Goal: Task Accomplishment & Management: Manage account settings

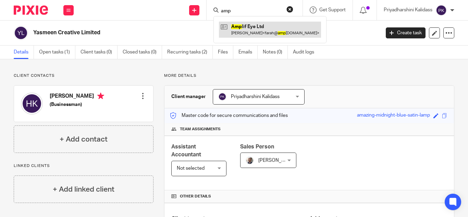
type input "amp"
click at [261, 33] on link at bounding box center [270, 30] width 102 height 16
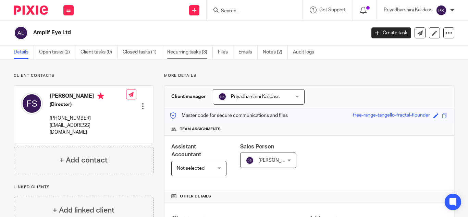
click at [204, 52] on link "Recurring tasks (3)" at bounding box center [190, 52] width 46 height 13
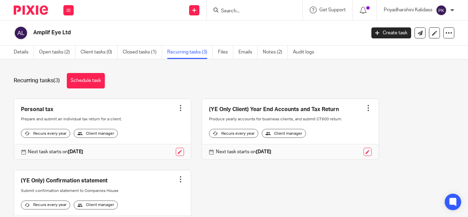
click at [177, 109] on div at bounding box center [180, 107] width 7 height 7
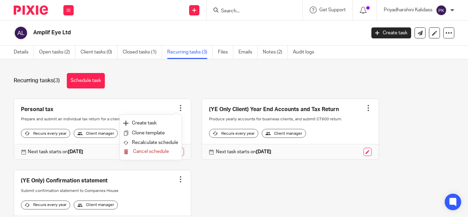
click at [151, 93] on div "Recurring tasks (3) Schedule task Personal tax Create task Clone template Recal…" at bounding box center [234, 138] width 468 height 158
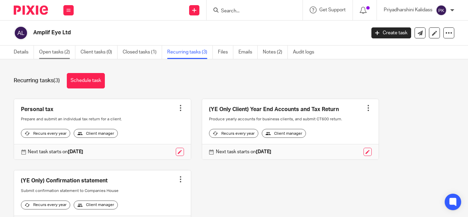
click at [61, 49] on link "Open tasks (2)" at bounding box center [57, 52] width 36 height 13
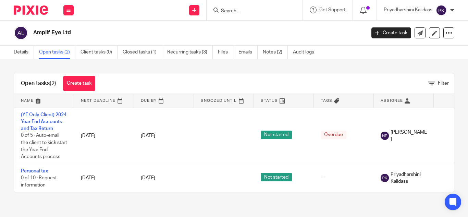
scroll to position [1, 0]
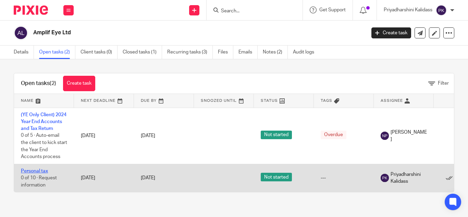
click at [34, 173] on link "Personal tax" at bounding box center [34, 171] width 27 height 5
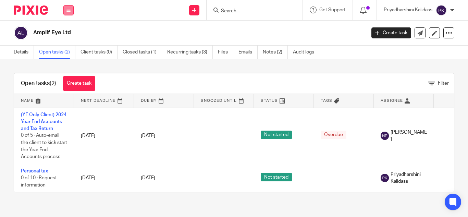
click at [66, 10] on button at bounding box center [68, 10] width 10 height 10
click at [69, 31] on link "Work" at bounding box center [64, 31] width 11 height 5
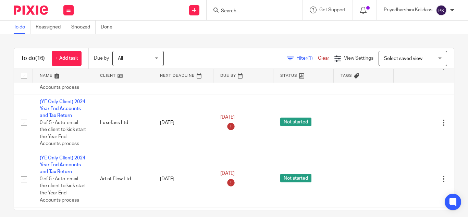
scroll to position [177, 0]
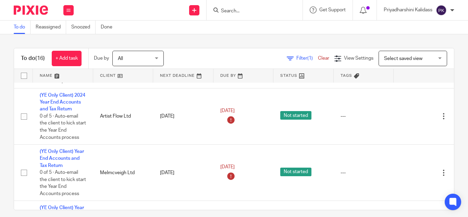
click at [232, 6] on form at bounding box center [256, 10] width 73 height 9
click at [231, 8] on input "Search" at bounding box center [251, 11] width 62 height 6
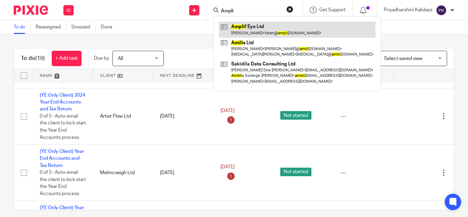
type input "Ampli"
click at [249, 25] on link at bounding box center [297, 30] width 157 height 16
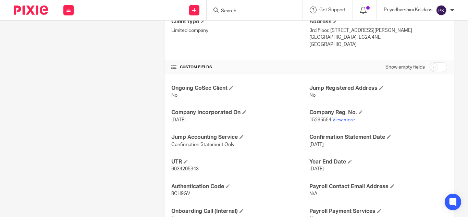
scroll to position [197, 0]
click at [337, 118] on link "View more" at bounding box center [343, 119] width 23 height 5
click at [241, 11] on input "Search" at bounding box center [251, 11] width 62 height 6
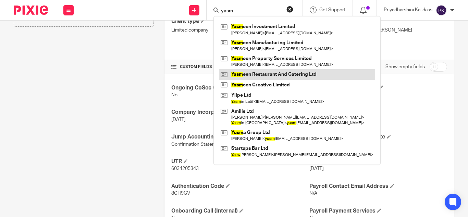
type input "yasm"
click at [268, 76] on link at bounding box center [297, 74] width 156 height 10
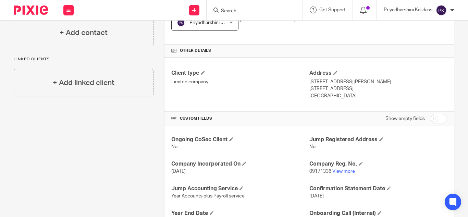
scroll to position [202, 0]
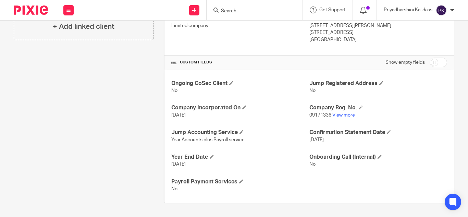
click at [338, 115] on link "View more" at bounding box center [343, 115] width 23 height 5
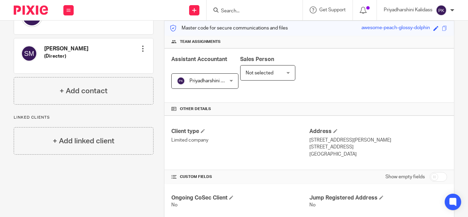
scroll to position [0, 0]
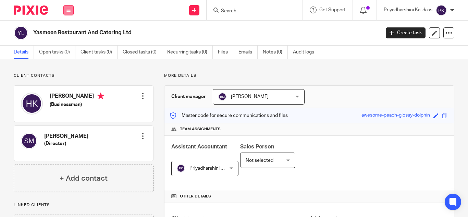
click at [71, 13] on button at bounding box center [68, 10] width 10 height 10
click at [69, 30] on link "Work" at bounding box center [64, 31] width 11 height 5
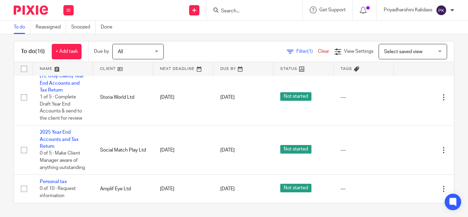
scroll to position [7, 0]
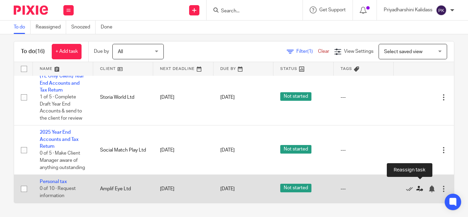
click at [418, 185] on icon at bounding box center [419, 188] width 7 height 7
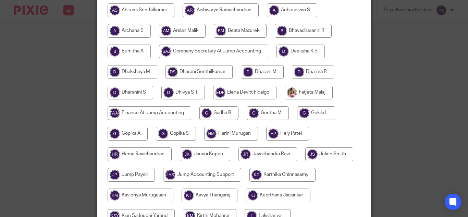
scroll to position [216, 0]
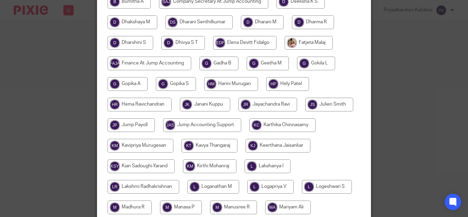
click at [272, 85] on input "radio" at bounding box center [287, 84] width 43 height 14
radio input "true"
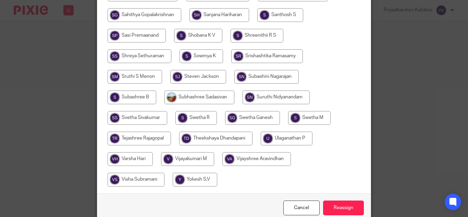
scroll to position [585, 0]
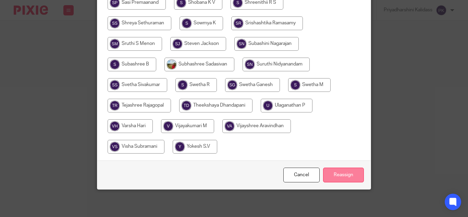
click at [338, 176] on input "Reassign" at bounding box center [343, 175] width 41 height 15
